Goal: Obtain resource: Download file/media

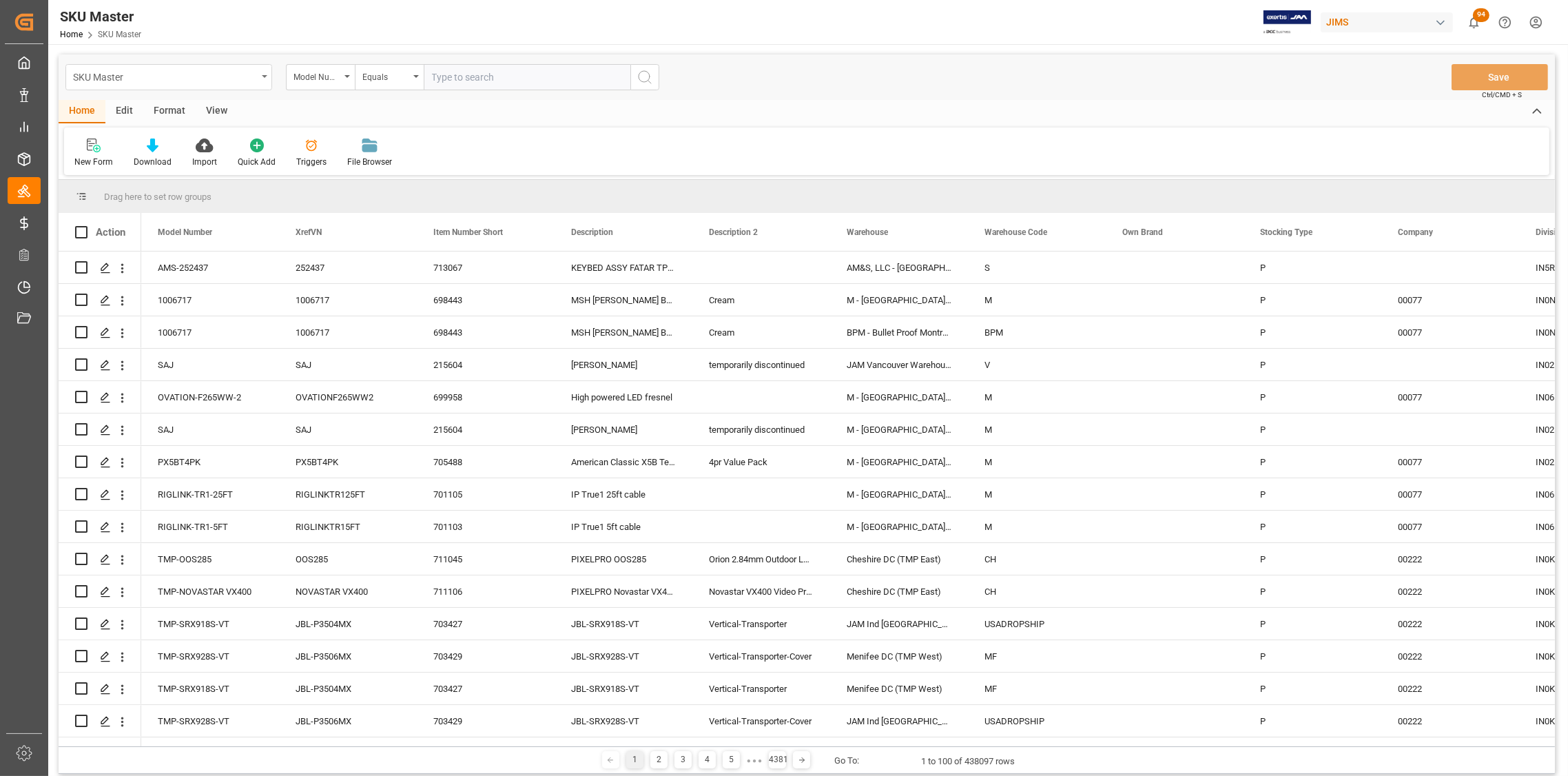
click at [264, 77] on div "SKU Master" at bounding box center [169, 77] width 206 height 26
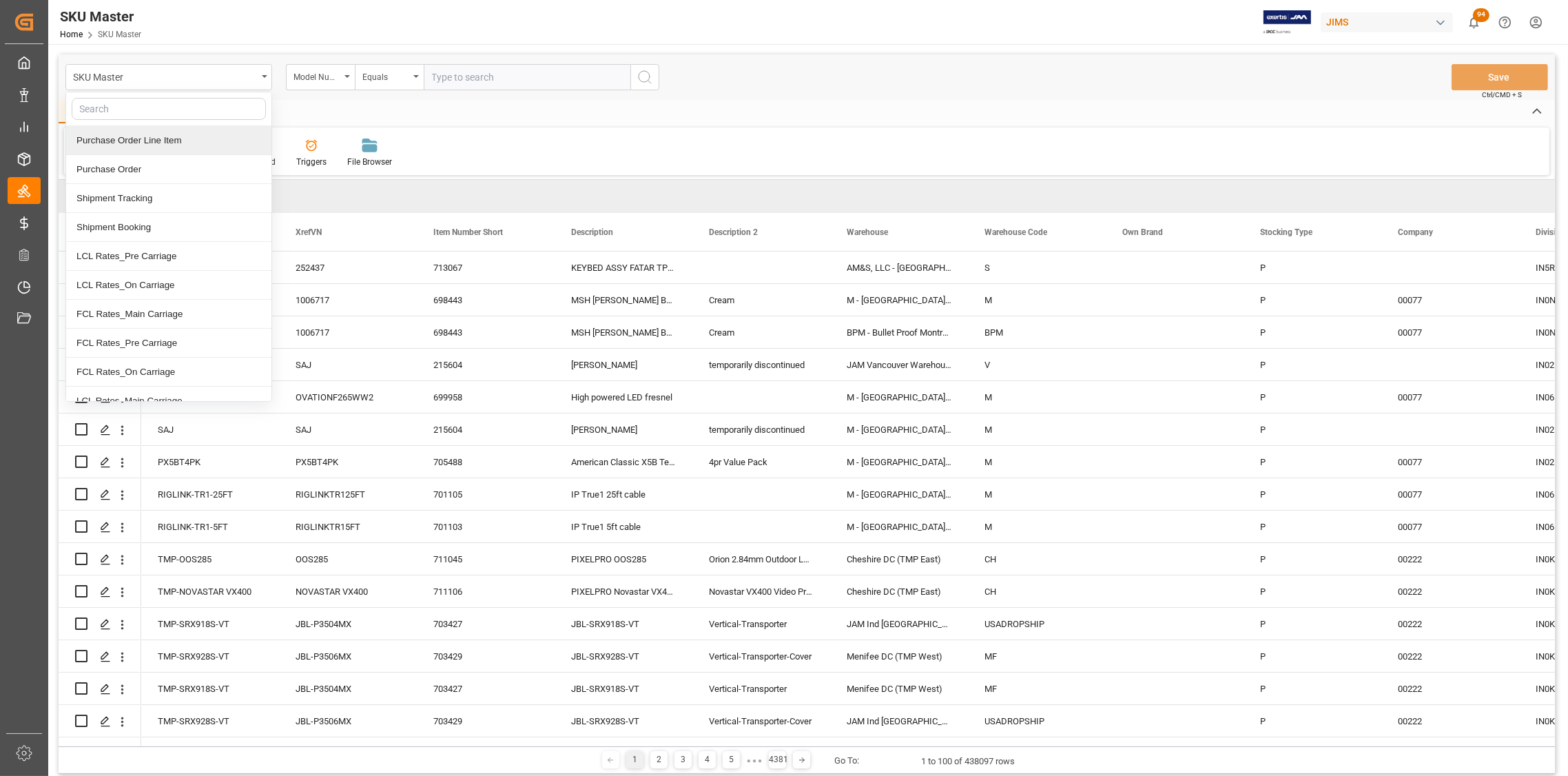
click at [157, 142] on div "Purchase Order Line Item" at bounding box center [169, 140] width 206 height 29
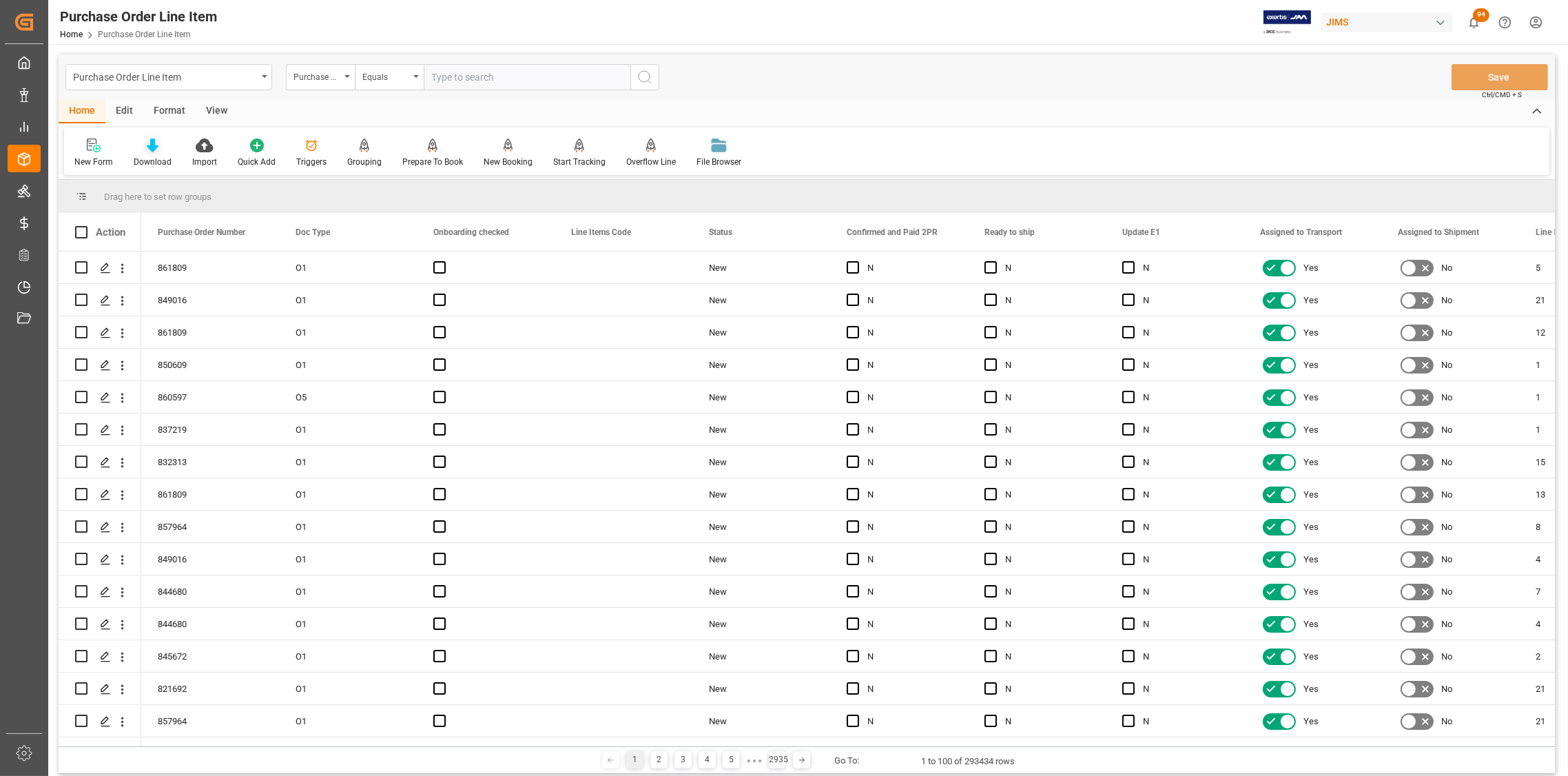
click at [151, 152] on div "Download" at bounding box center [152, 152] width 58 height 30
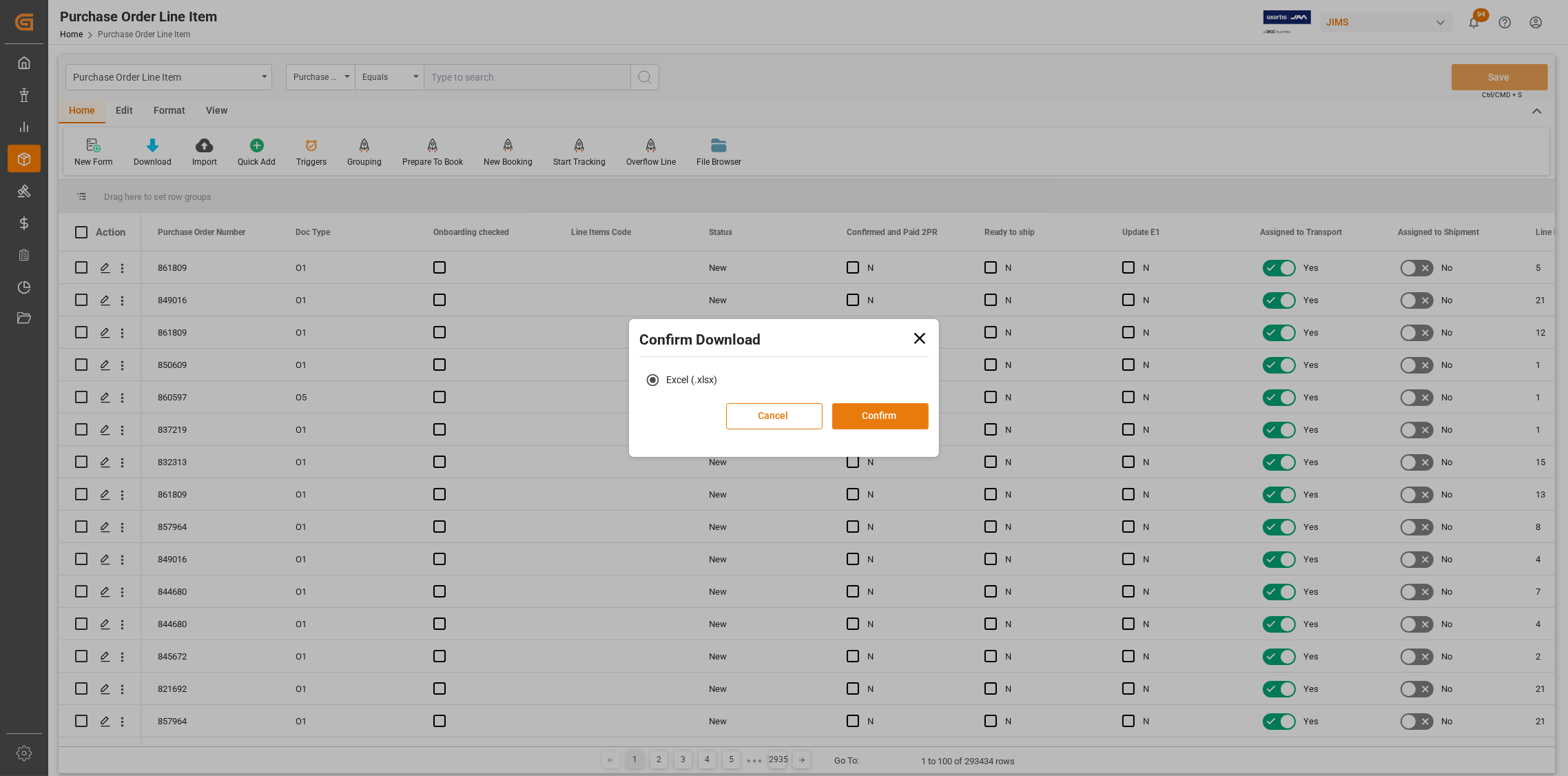
click at [865, 415] on button "Confirm" at bounding box center [879, 416] width 96 height 26
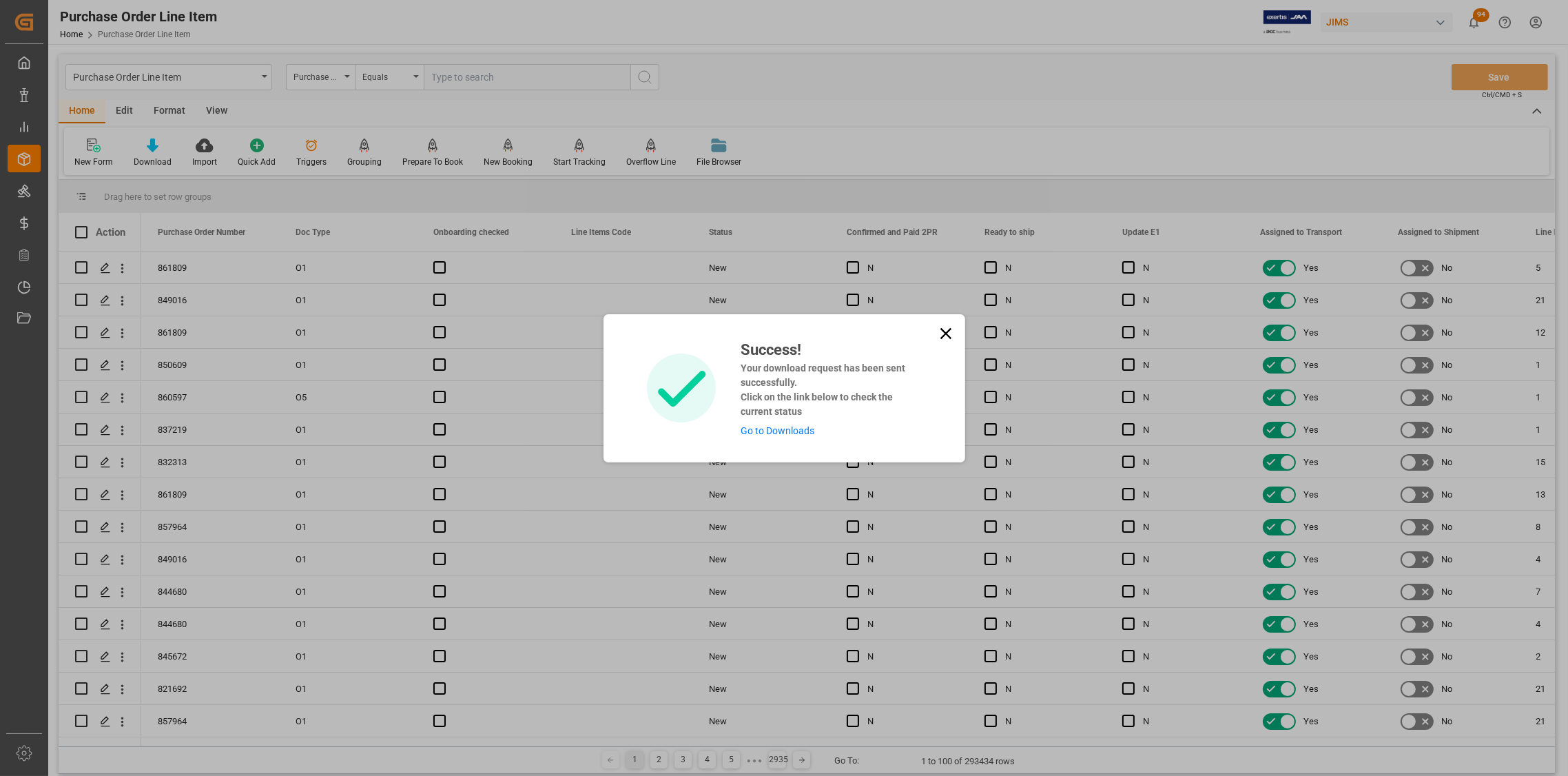
drag, startPoint x: 945, startPoint y: 332, endPoint x: 535, endPoint y: 230, distance: 422.5
click at [941, 332] on icon at bounding box center [945, 333] width 19 height 19
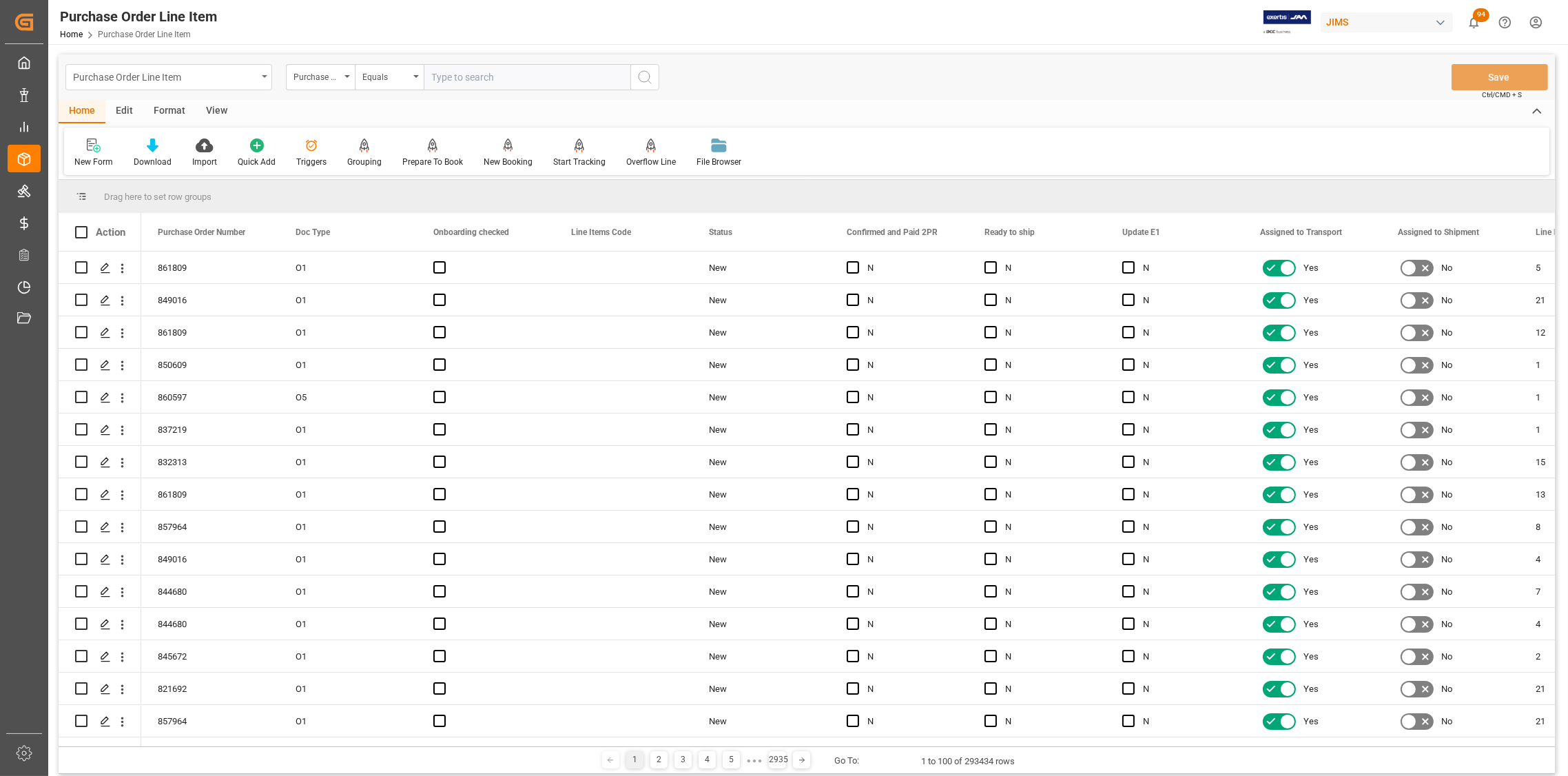
click at [261, 78] on div "Purchase Order Line Item" at bounding box center [169, 77] width 206 height 26
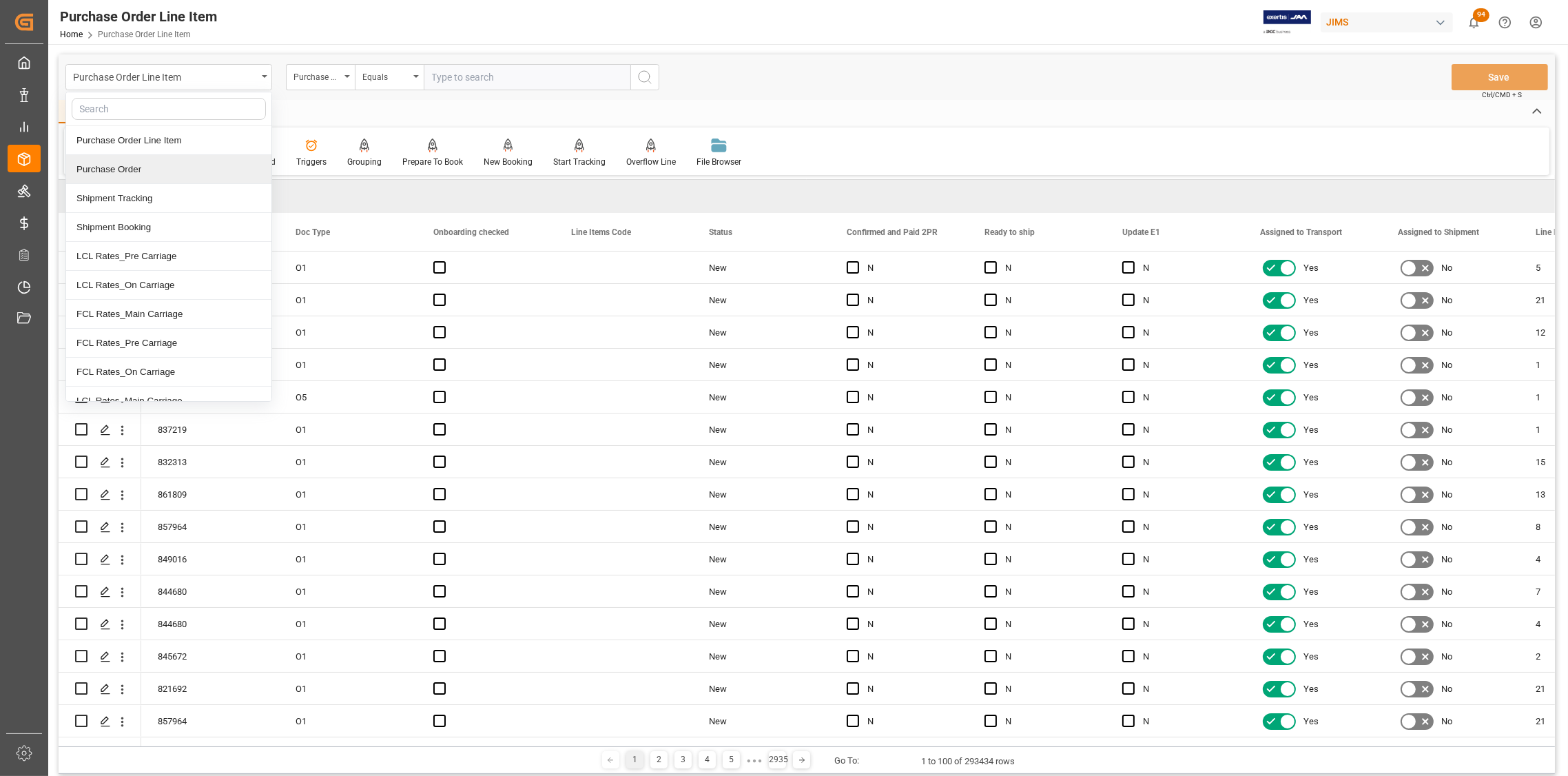
click at [146, 170] on div "Purchase Order" at bounding box center [169, 169] width 206 height 29
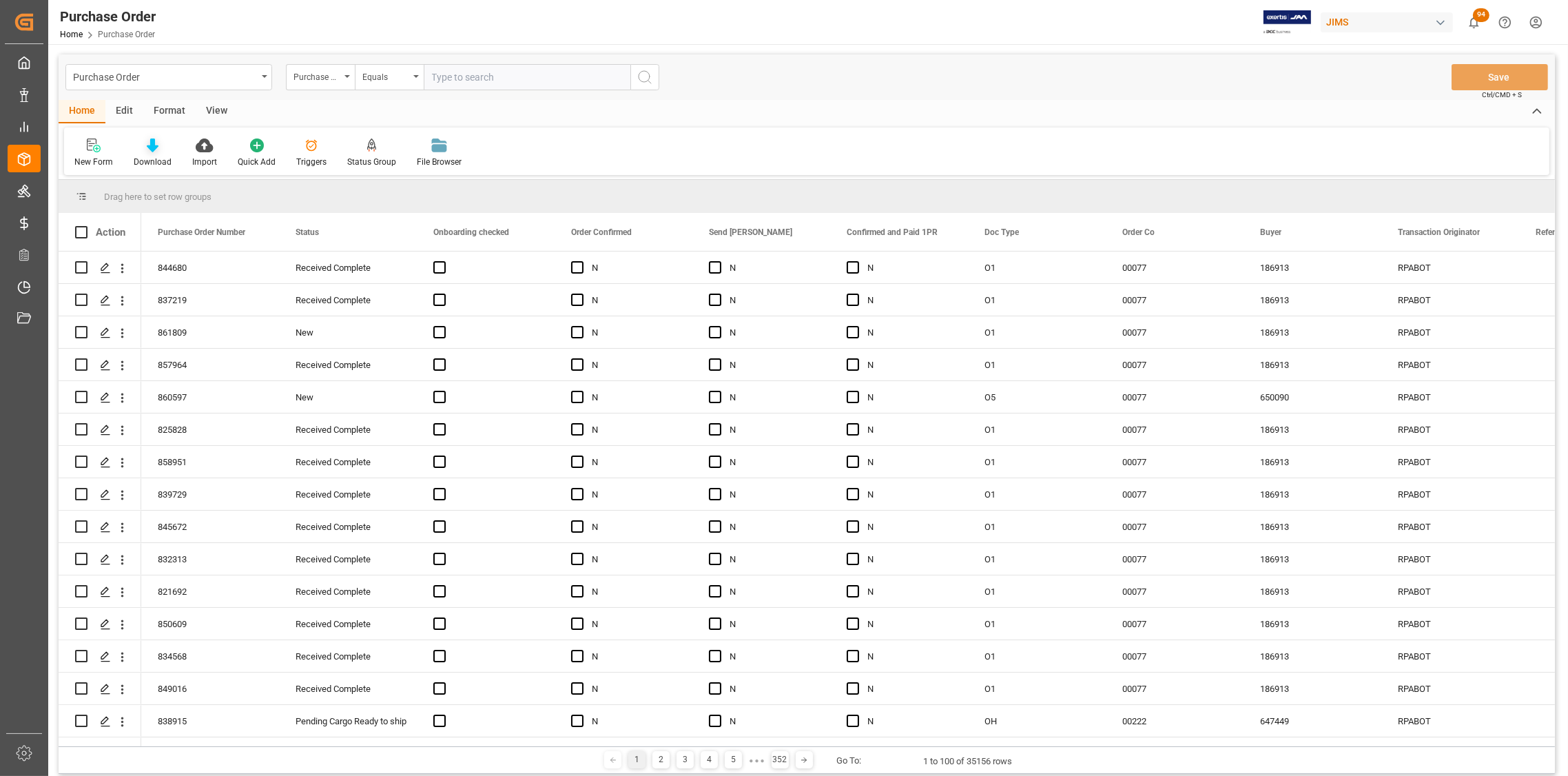
click at [151, 148] on icon at bounding box center [152, 145] width 12 height 14
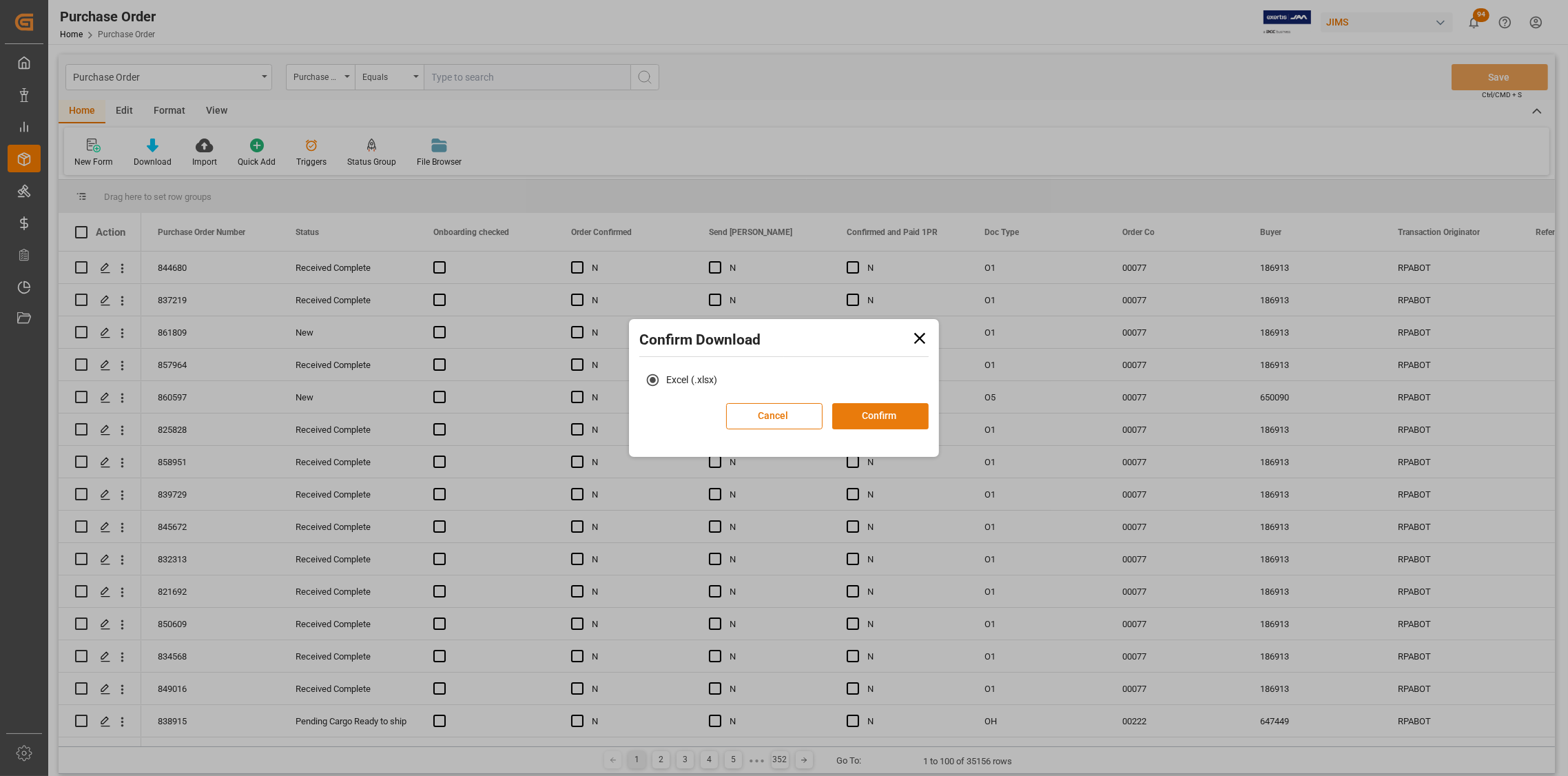
click at [891, 418] on button "Confirm" at bounding box center [879, 416] width 96 height 26
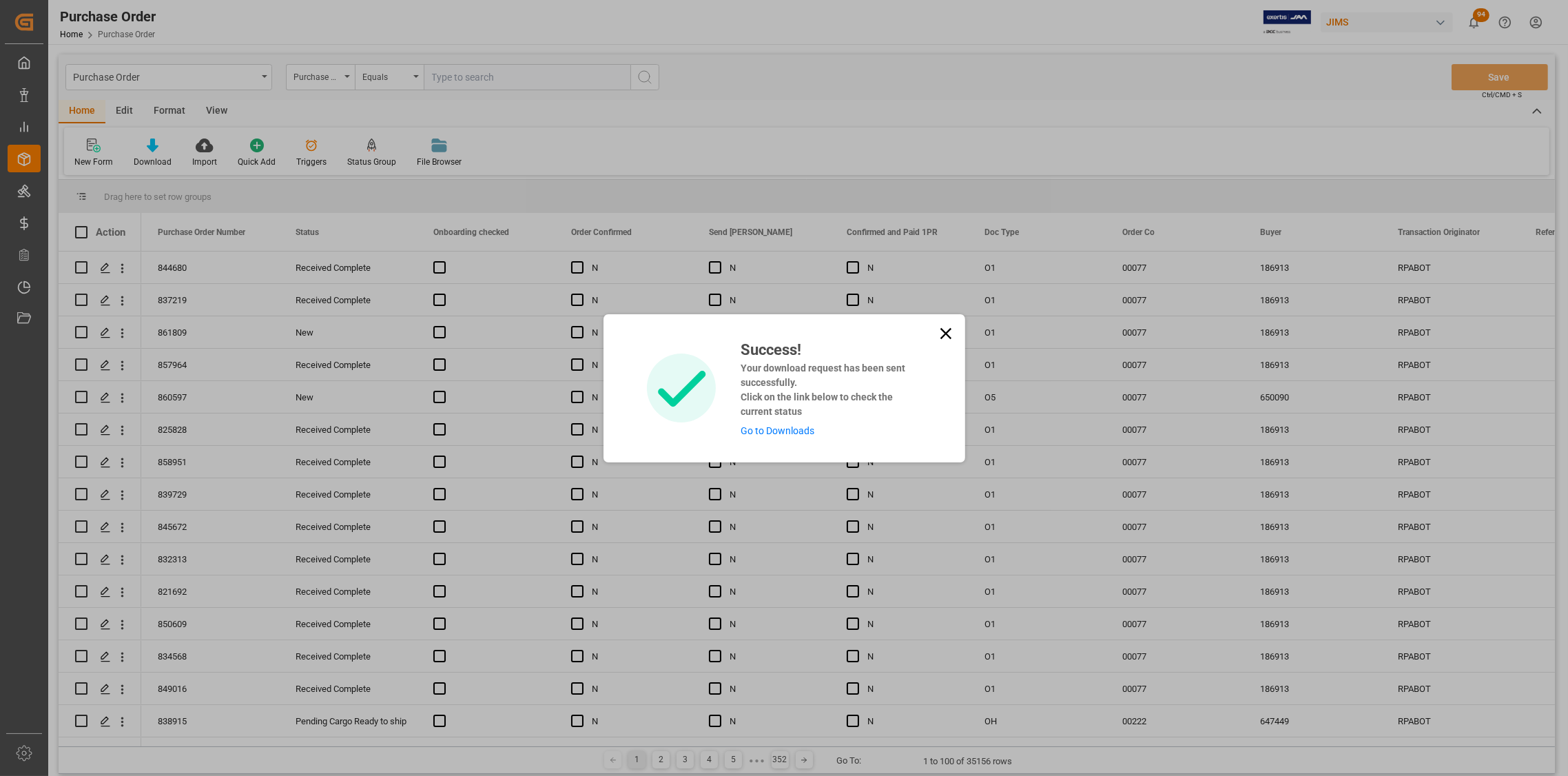
click at [939, 328] on icon at bounding box center [944, 332] width 11 height 11
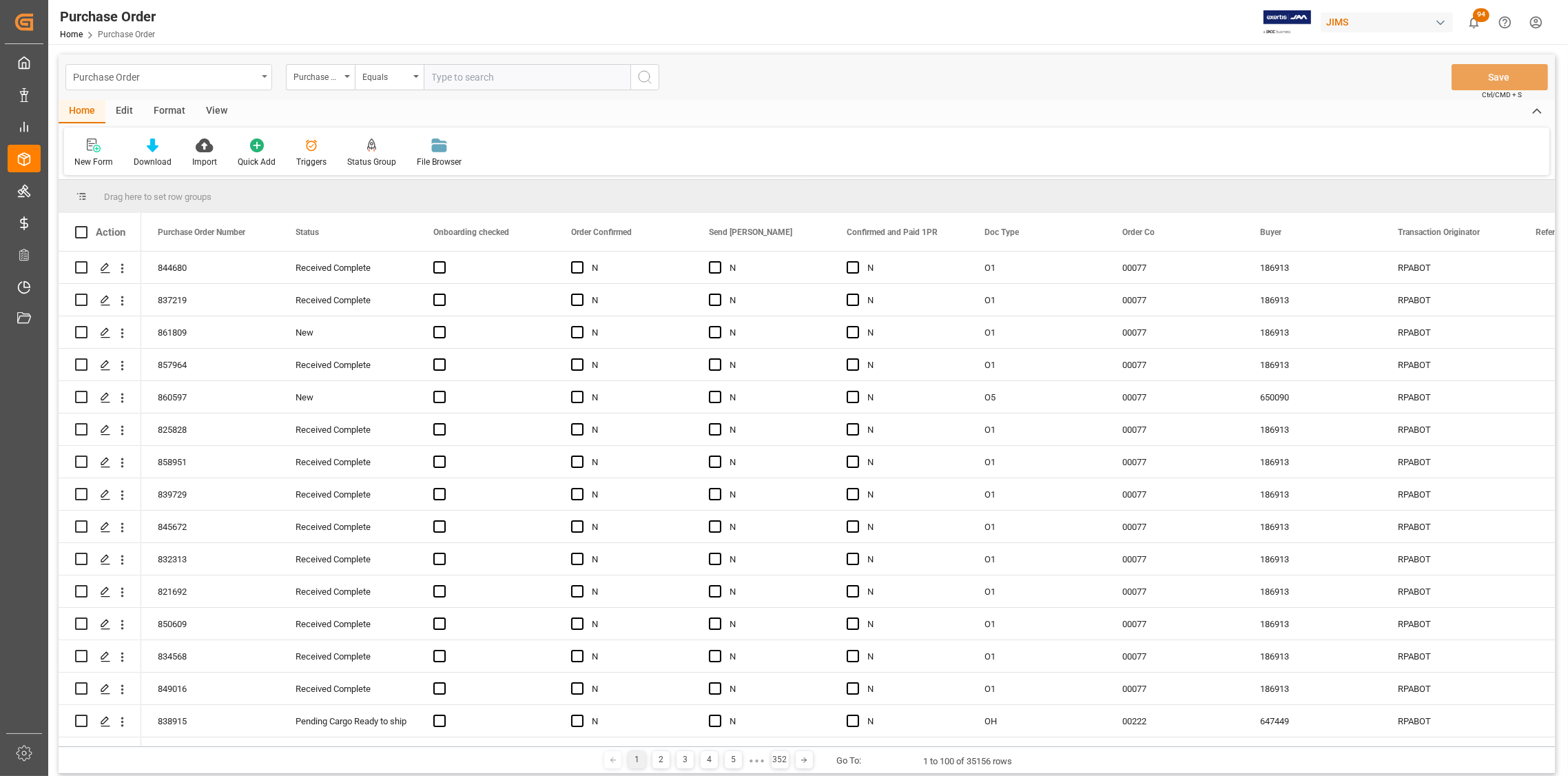
click at [264, 75] on icon "open menu" at bounding box center [264, 76] width 6 height 2
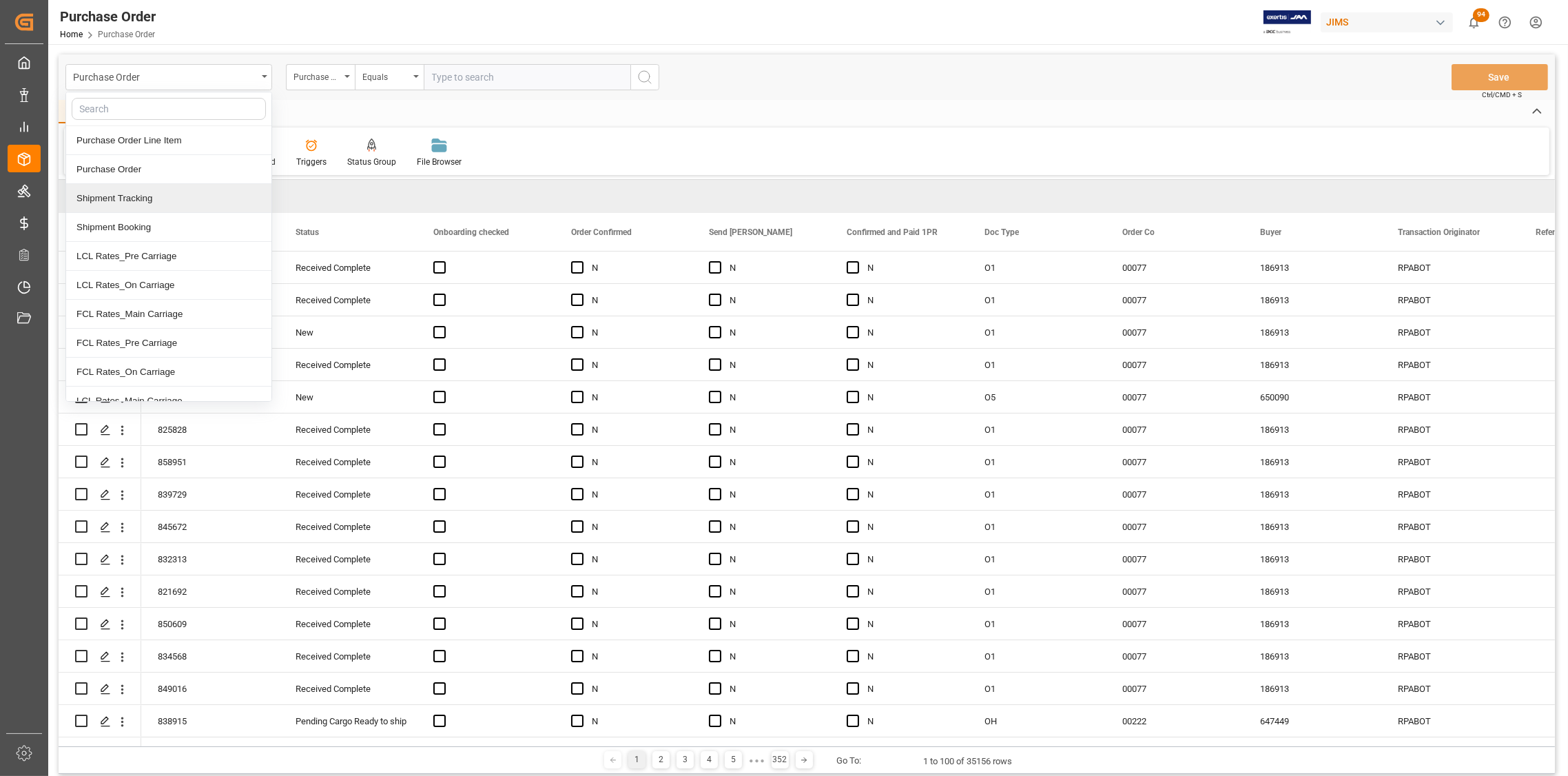
click at [155, 197] on div "Shipment Tracking" at bounding box center [169, 198] width 206 height 29
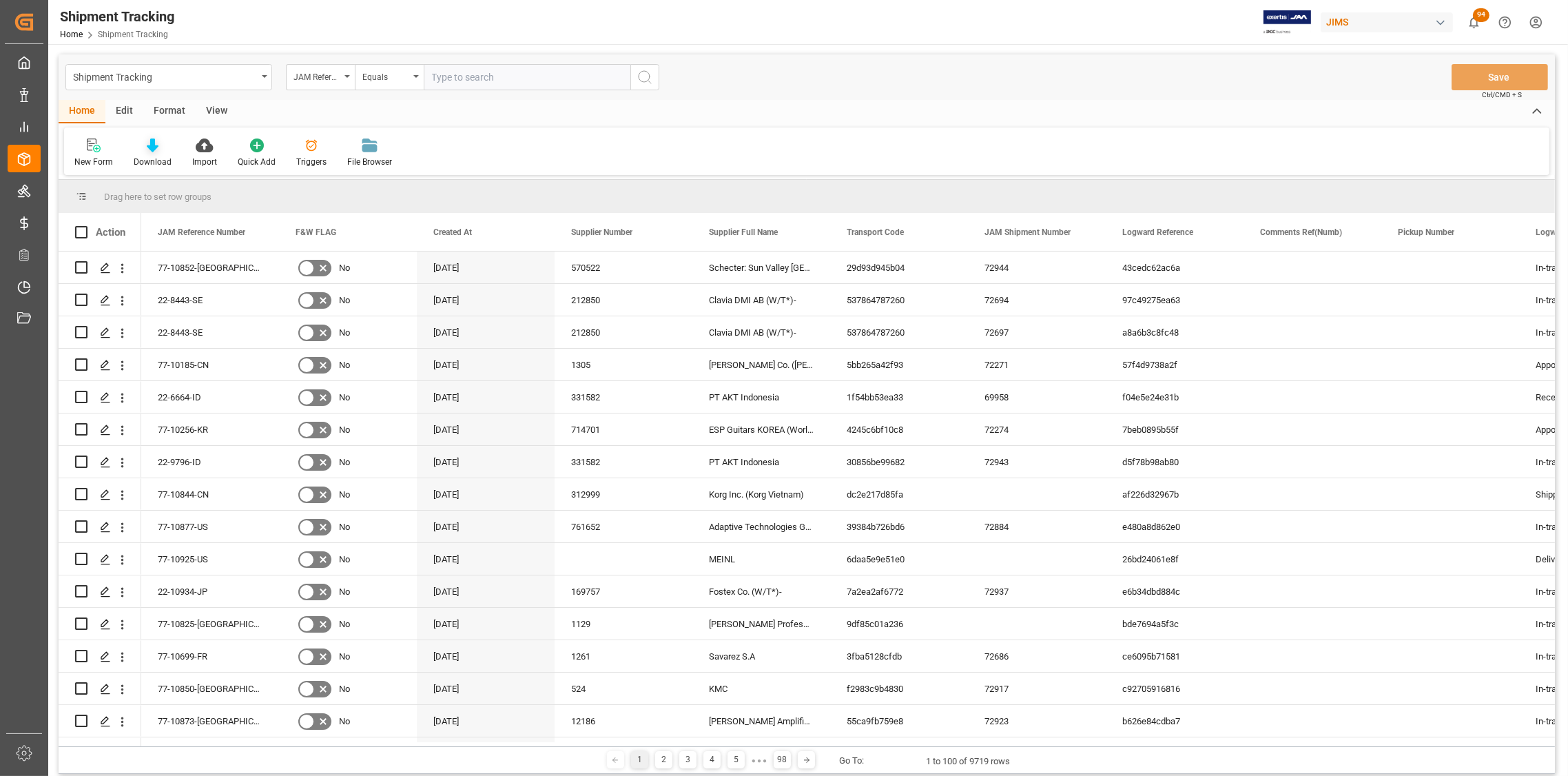
click at [151, 151] on icon at bounding box center [152, 145] width 12 height 14
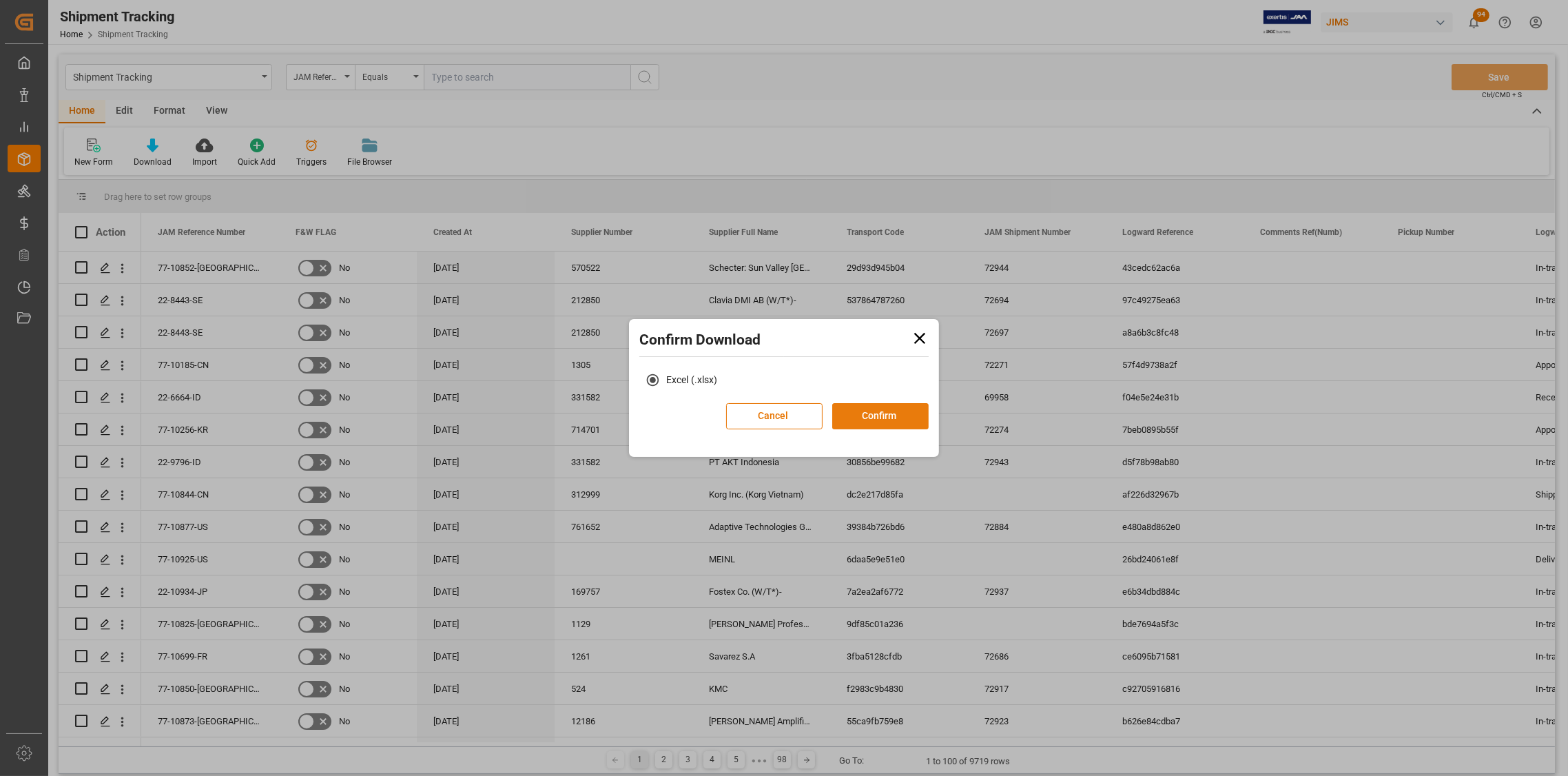
click at [902, 419] on button "Confirm" at bounding box center [879, 416] width 96 height 26
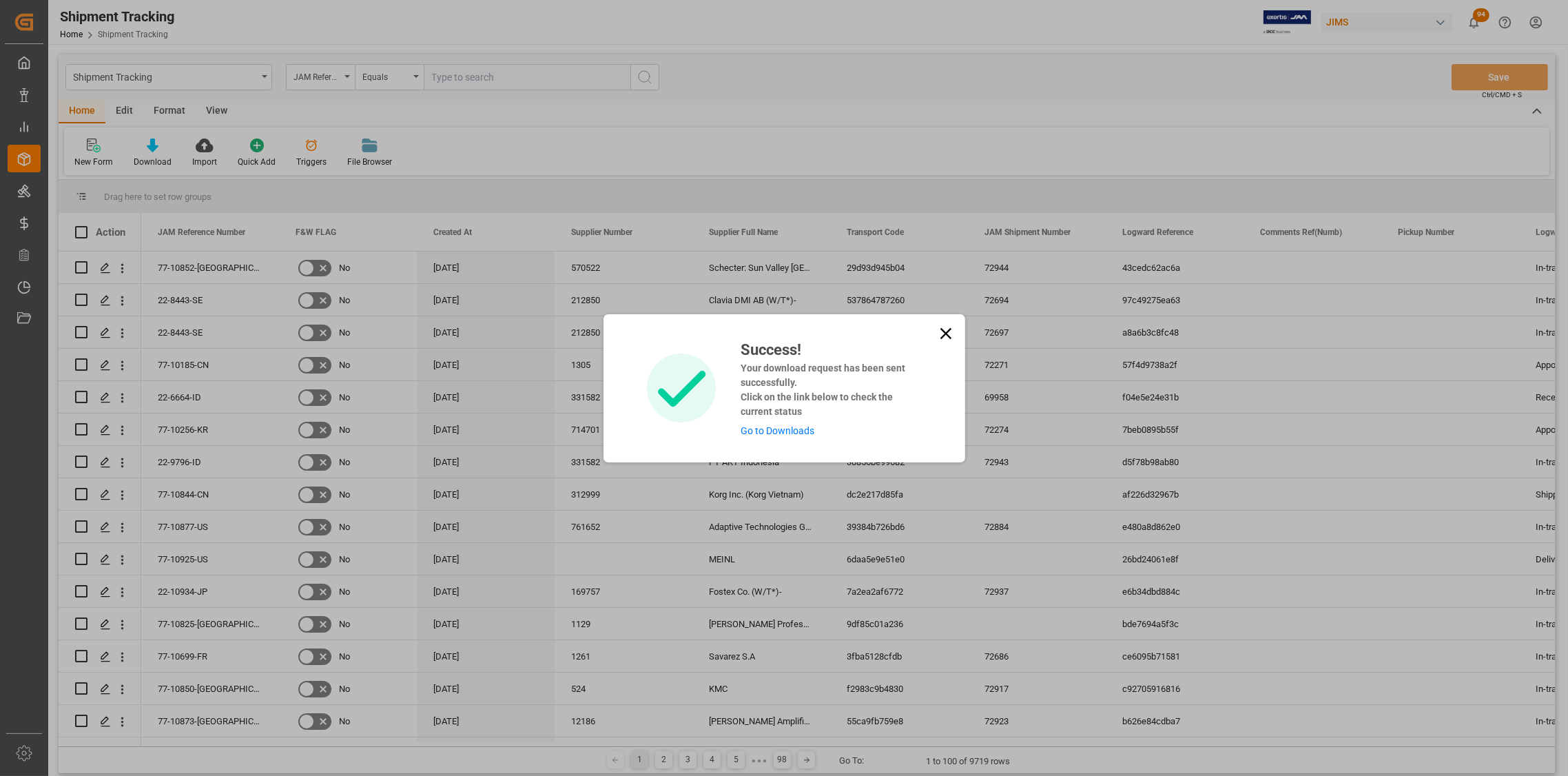
drag, startPoint x: 939, startPoint y: 332, endPoint x: 447, endPoint y: 264, distance: 496.7
click at [939, 332] on icon at bounding box center [945, 333] width 19 height 19
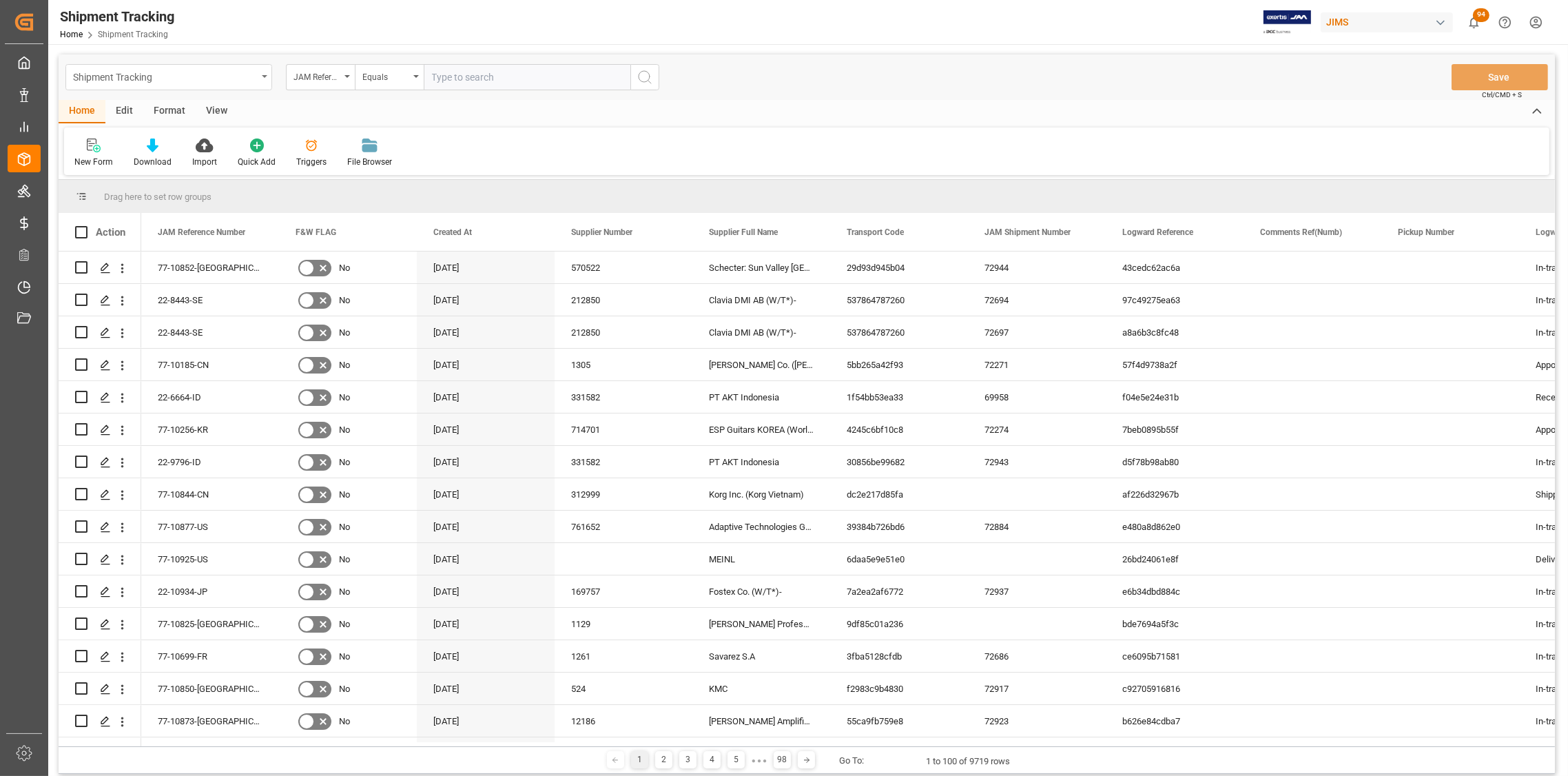
click at [262, 76] on icon "open menu" at bounding box center [264, 76] width 6 height 2
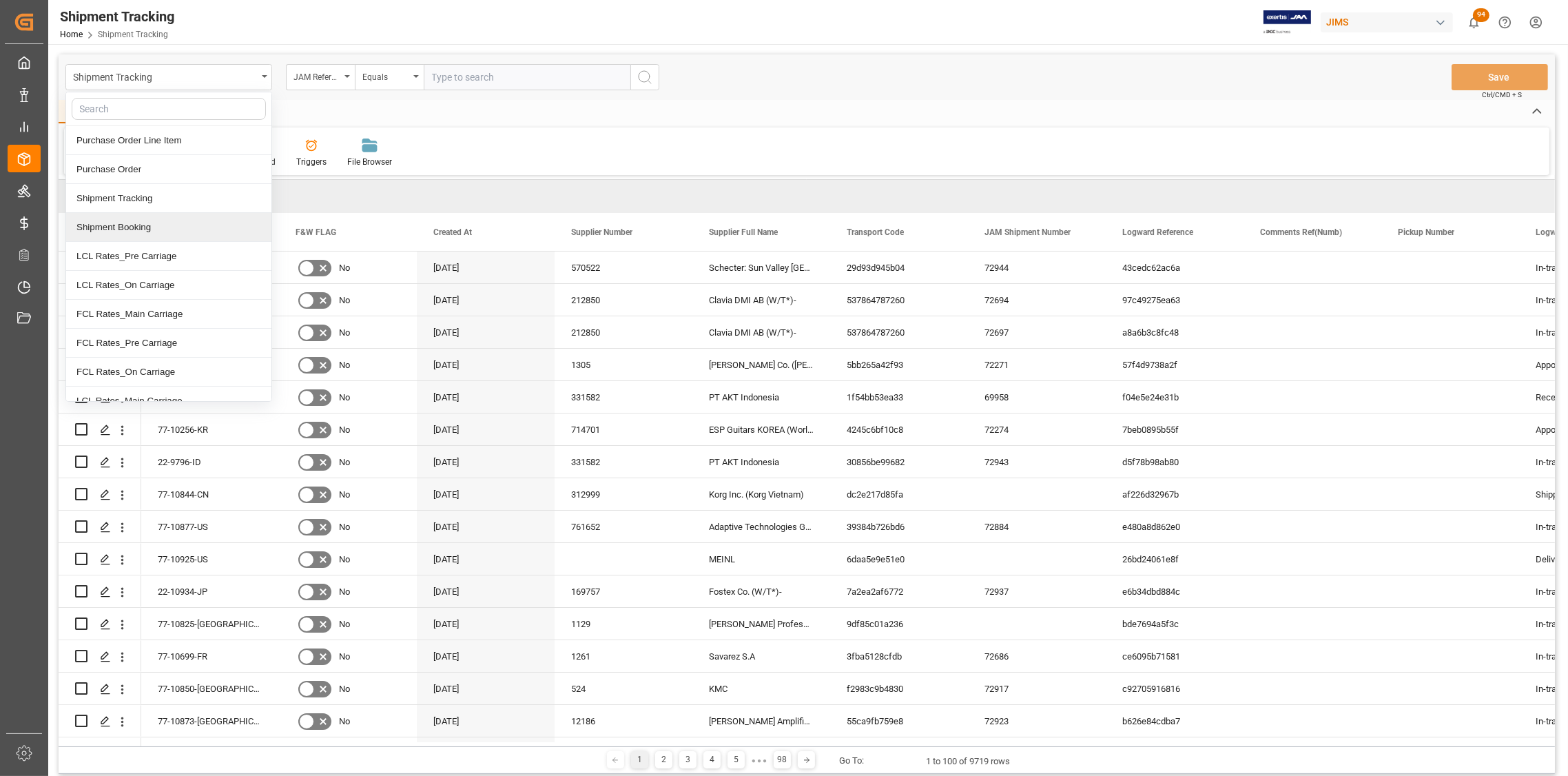
click at [130, 229] on div "Shipment Booking" at bounding box center [169, 227] width 206 height 29
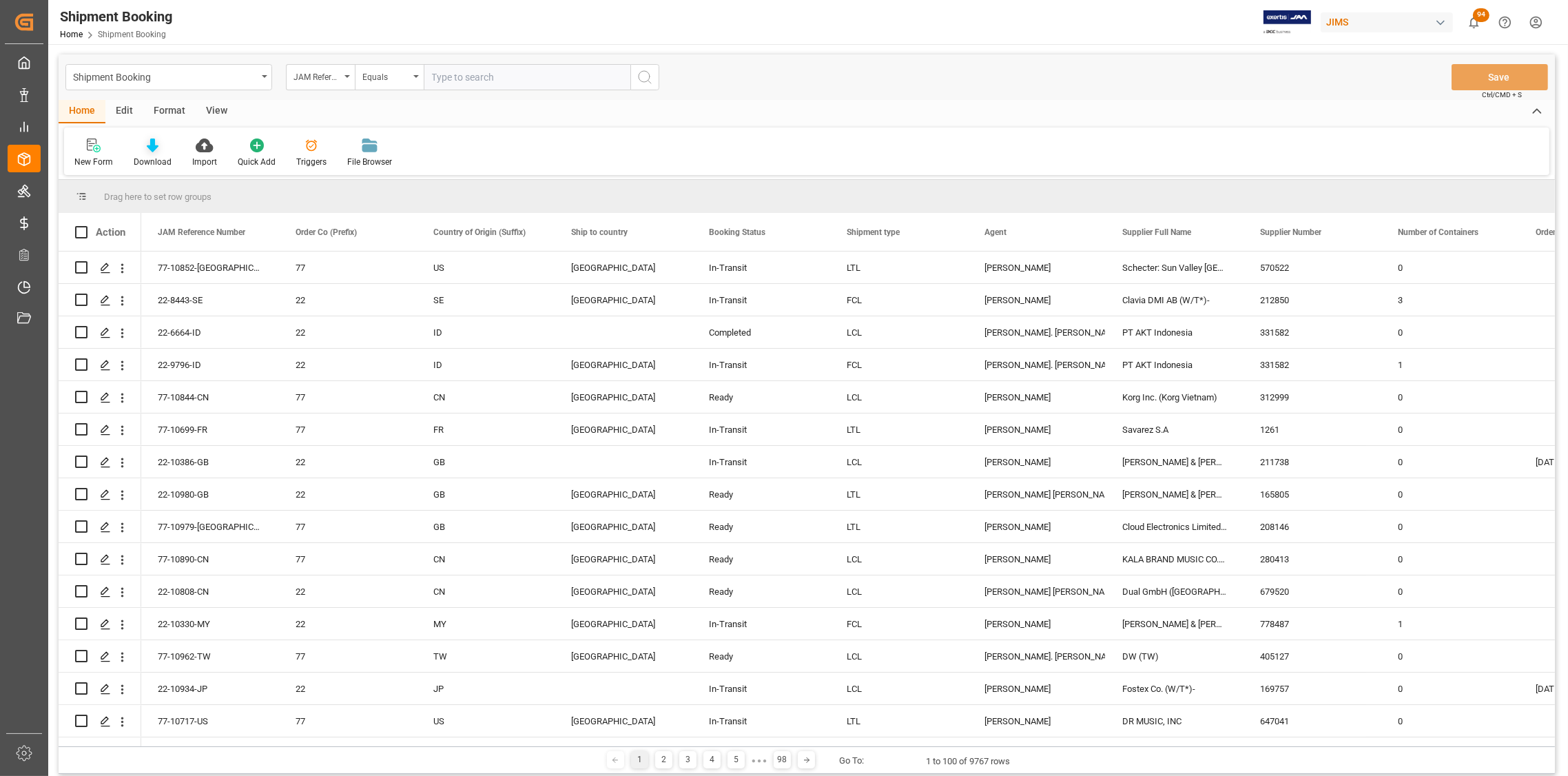
click at [154, 146] on icon at bounding box center [152, 145] width 12 height 14
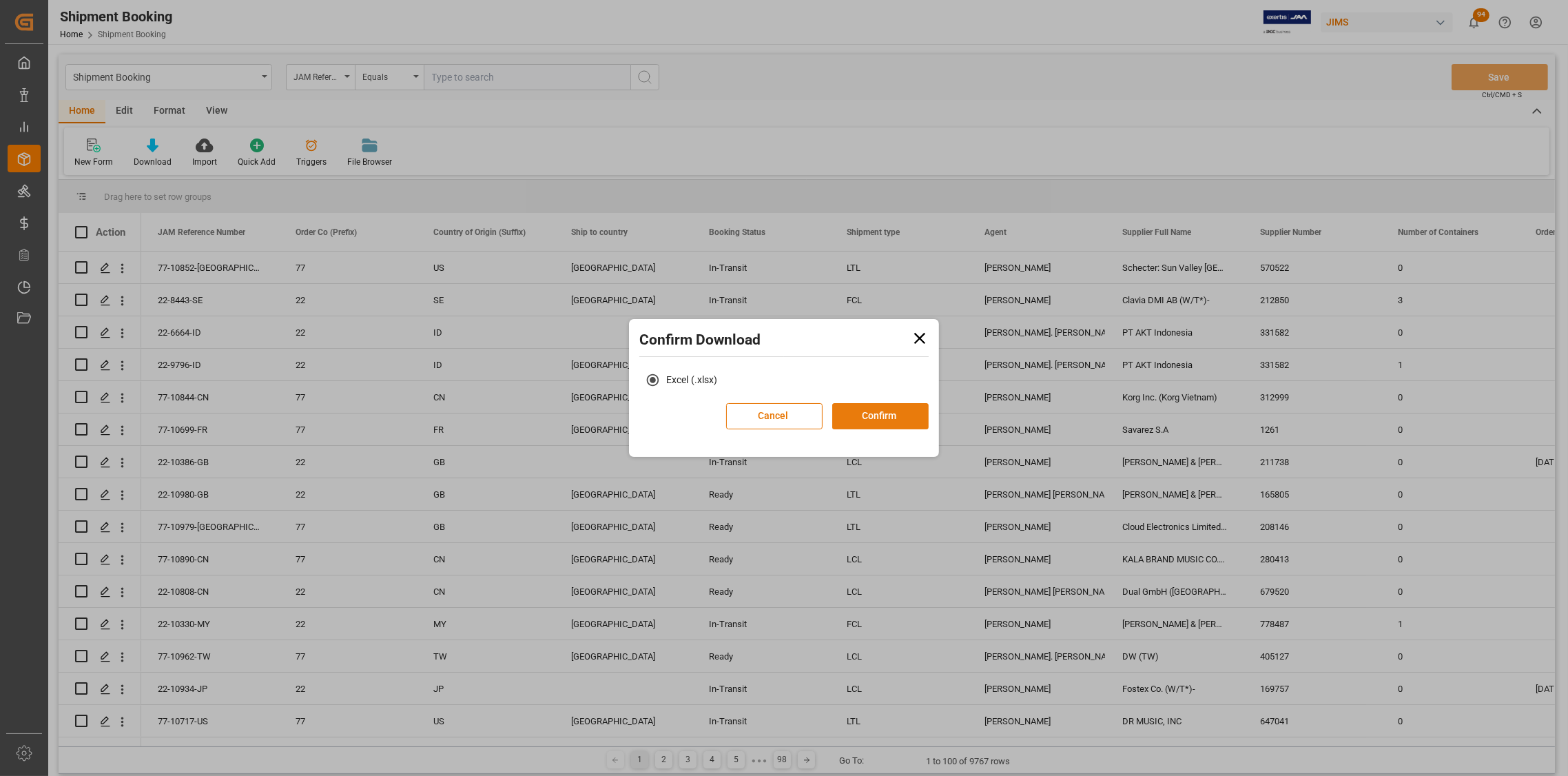
click at [873, 416] on button "Confirm" at bounding box center [879, 416] width 96 height 26
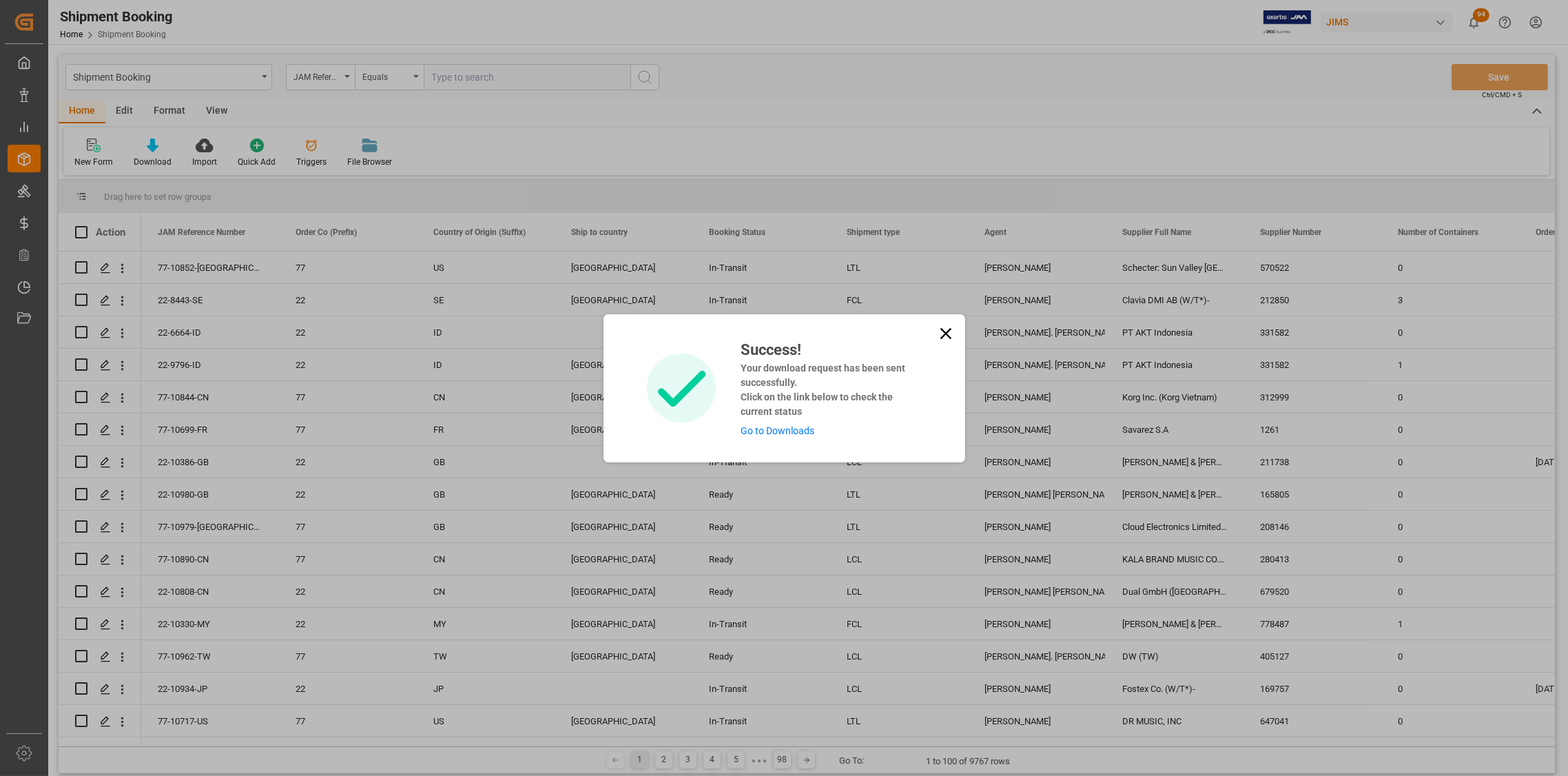
click at [763, 431] on link "Go to Downloads" at bounding box center [777, 430] width 74 height 11
